Goal: Task Accomplishment & Management: Manage account settings

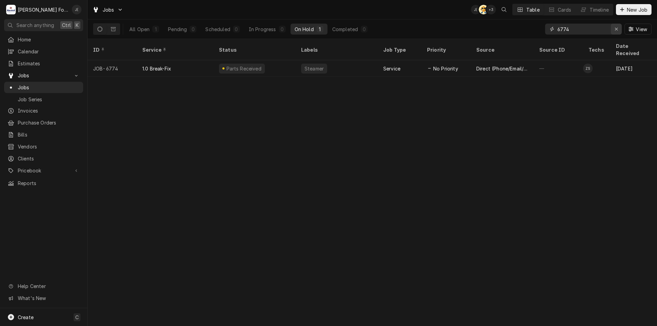
click at [615, 30] on icon "Erase input" at bounding box center [616, 29] width 4 height 5
drag, startPoint x: 605, startPoint y: 30, endPoint x: 601, endPoint y: 26, distance: 6.1
click at [604, 29] on input "Dynamic Content Wrapper" at bounding box center [589, 29] width 64 height 11
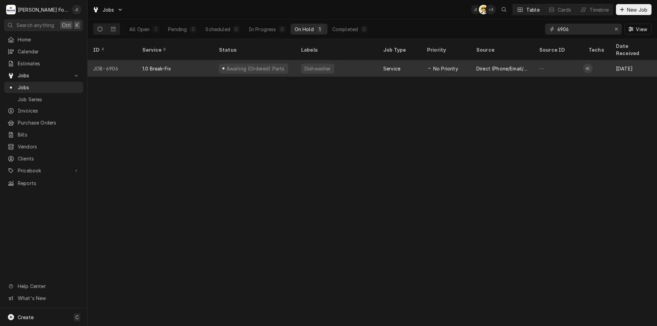
type input "6906"
click at [377, 62] on div "Dishwasher" at bounding box center [336, 68] width 82 height 16
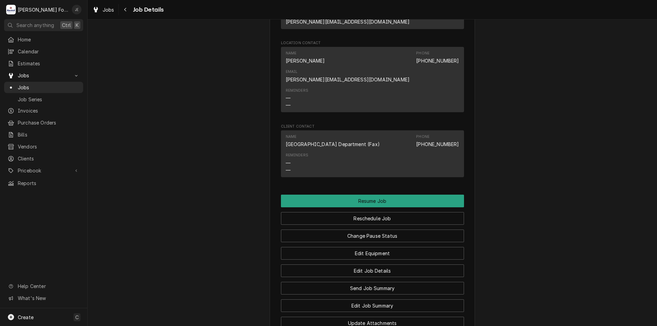
scroll to position [650, 0]
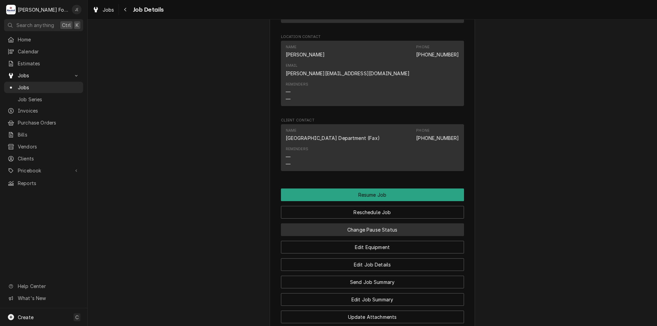
click at [367, 223] on button "Change Pause Status" at bounding box center [372, 229] width 183 height 13
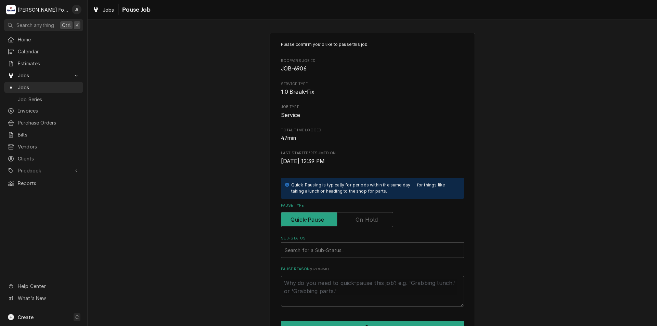
drag, startPoint x: 370, startPoint y: 221, endPoint x: 349, endPoint y: 232, distance: 24.3
click at [370, 221] on label "Pause Type" at bounding box center [337, 219] width 112 height 15
click at [370, 221] on input "Pause Type" at bounding box center [337, 219] width 106 height 15
checkbox input "true"
click at [343, 250] on div "Sub-Status" at bounding box center [372, 250] width 175 height 12
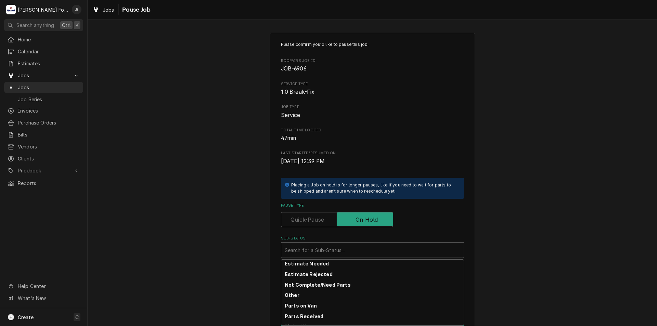
scroll to position [112, 0]
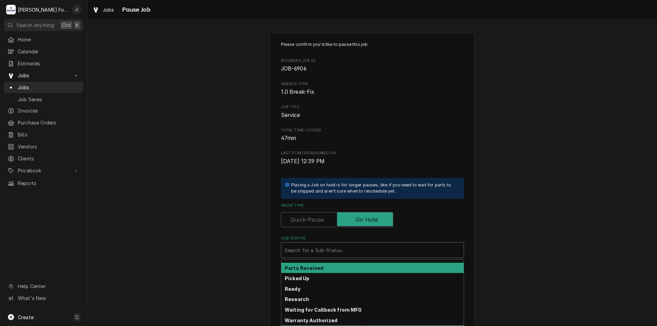
click at [344, 271] on div "Parts Received" at bounding box center [372, 268] width 182 height 11
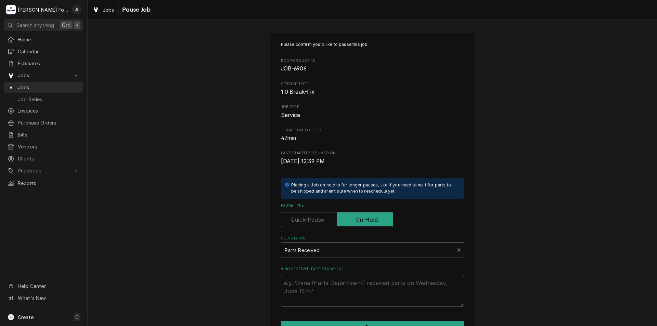
drag, startPoint x: 345, startPoint y: 289, endPoint x: 343, endPoint y: 299, distance: 9.9
click at [345, 290] on textarea "Who received part(s) & when?" at bounding box center [372, 291] width 183 height 31
type textarea "x"
type textarea "0"
type textarea "x"
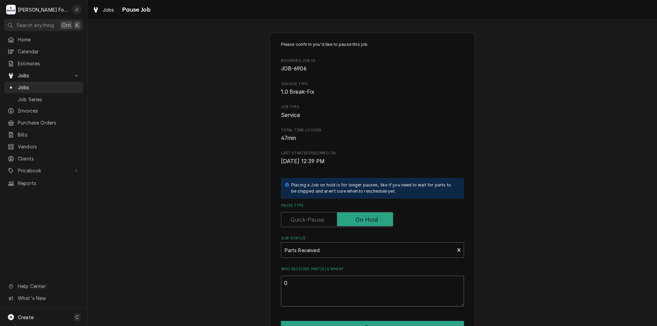
type textarea "08"
type textarea "x"
type textarea "08/"
type textarea "x"
type textarea "08/2"
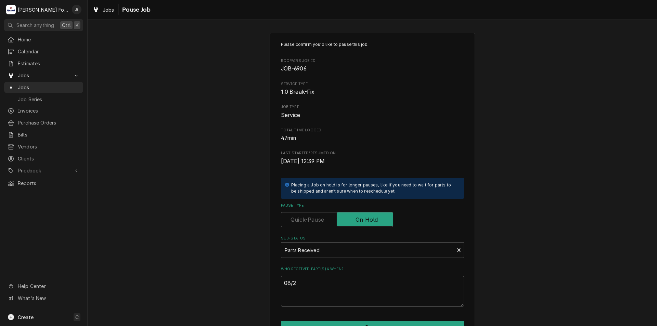
type textarea "x"
type textarea "08/26"
type textarea "x"
type textarea "08/26/"
type textarea "x"
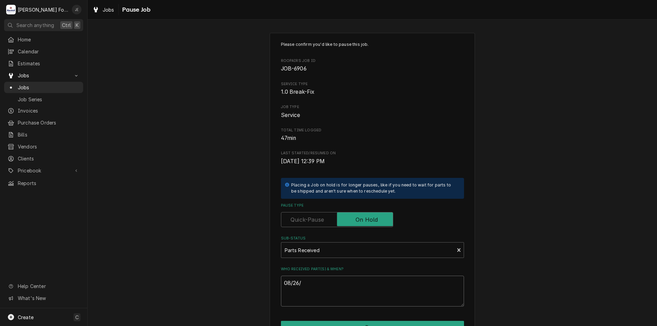
type textarea "08/26/2"
type textarea "x"
type textarea "08/26/20"
type textarea "x"
type textarea "08/26/202"
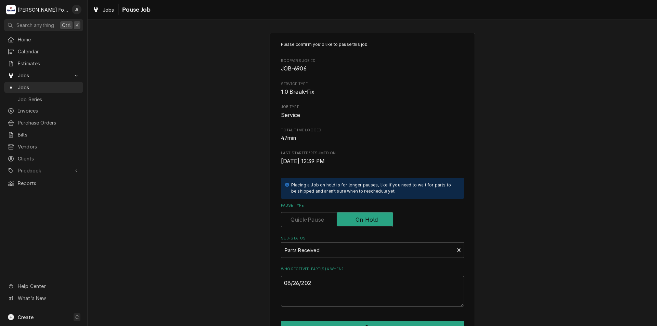
type textarea "x"
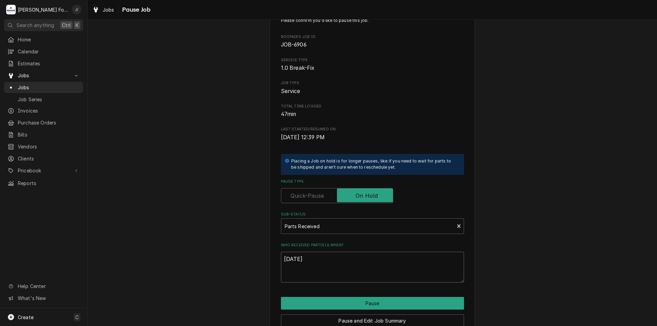
scroll to position [57, 0]
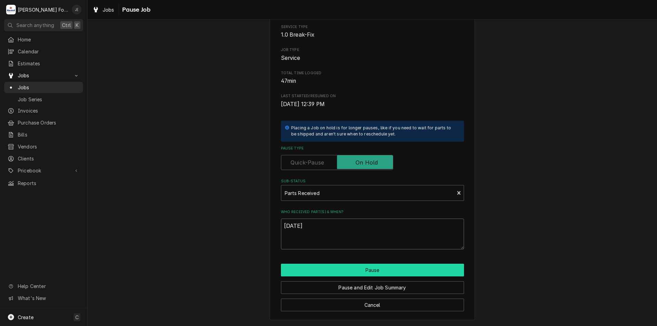
type textarea "[DATE]"
click at [380, 268] on button "Pause" at bounding box center [372, 270] width 183 height 13
type textarea "x"
